Goal: Find specific page/section: Locate a particular part of the current website

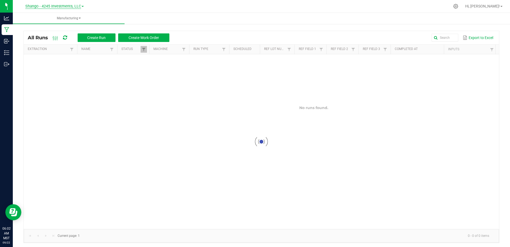
click at [41, 6] on span "Shango - 4245 Investments, LLC" at bounding box center [53, 6] width 56 height 5
click at [54, 15] on link "DXR FINANCE 4 LLC dba True Harvest (Total Health and Wellness)" at bounding box center [54, 18] width 78 height 7
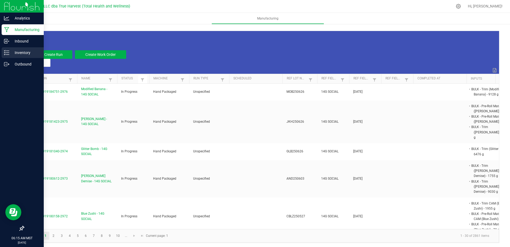
click at [9, 48] on div "Inventory" at bounding box center [23, 52] width 42 height 11
click at [10, 51] on p "Inventory" at bounding box center [25, 52] width 32 height 6
click at [11, 53] on p "Inventory" at bounding box center [25, 52] width 32 height 6
click at [23, 53] on p "Inventory" at bounding box center [25, 52] width 32 height 6
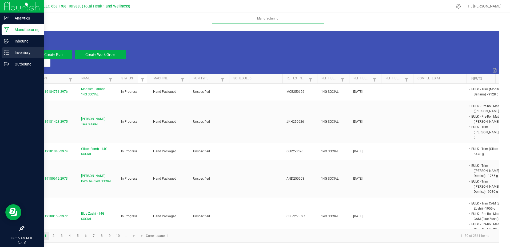
click at [23, 53] on p "Inventory" at bounding box center [25, 52] width 32 height 6
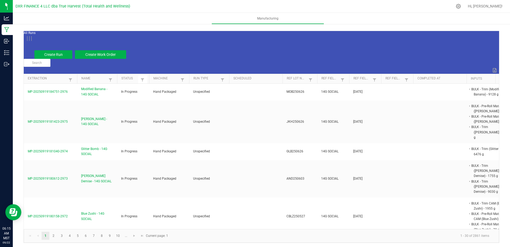
click at [209, 22] on ul "Manufacturing" at bounding box center [268, 18] width 510 height 11
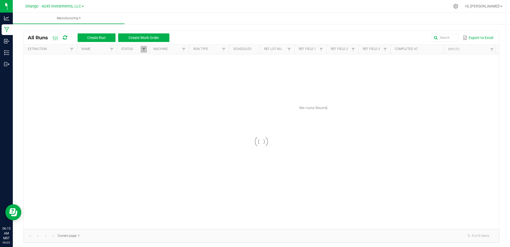
click at [45, 3] on div "Shango - 4245 Investments, LLC" at bounding box center [54, 6] width 58 height 6
click at [45, 6] on span "Shango - 4245 Investments, LLC" at bounding box center [53, 6] width 56 height 5
click at [50, 21] on link "DXR FINANCE 4 LLC dba True Harvest (Total Health and Wellness)" at bounding box center [54, 18] width 78 height 7
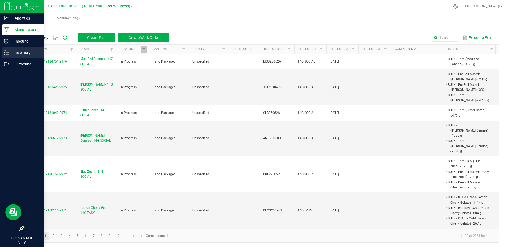
click at [1, 52] on link "Inventory" at bounding box center [22, 52] width 44 height 11
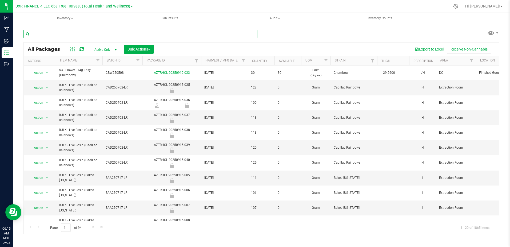
drag, startPoint x: 63, startPoint y: 29, endPoint x: 54, endPoint y: 34, distance: 9.4
paste input "PKB250729"
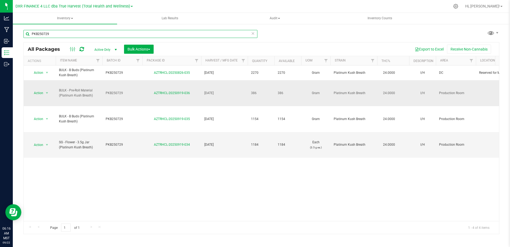
type input "PKB250729"
